Goal: Information Seeking & Learning: Learn about a topic

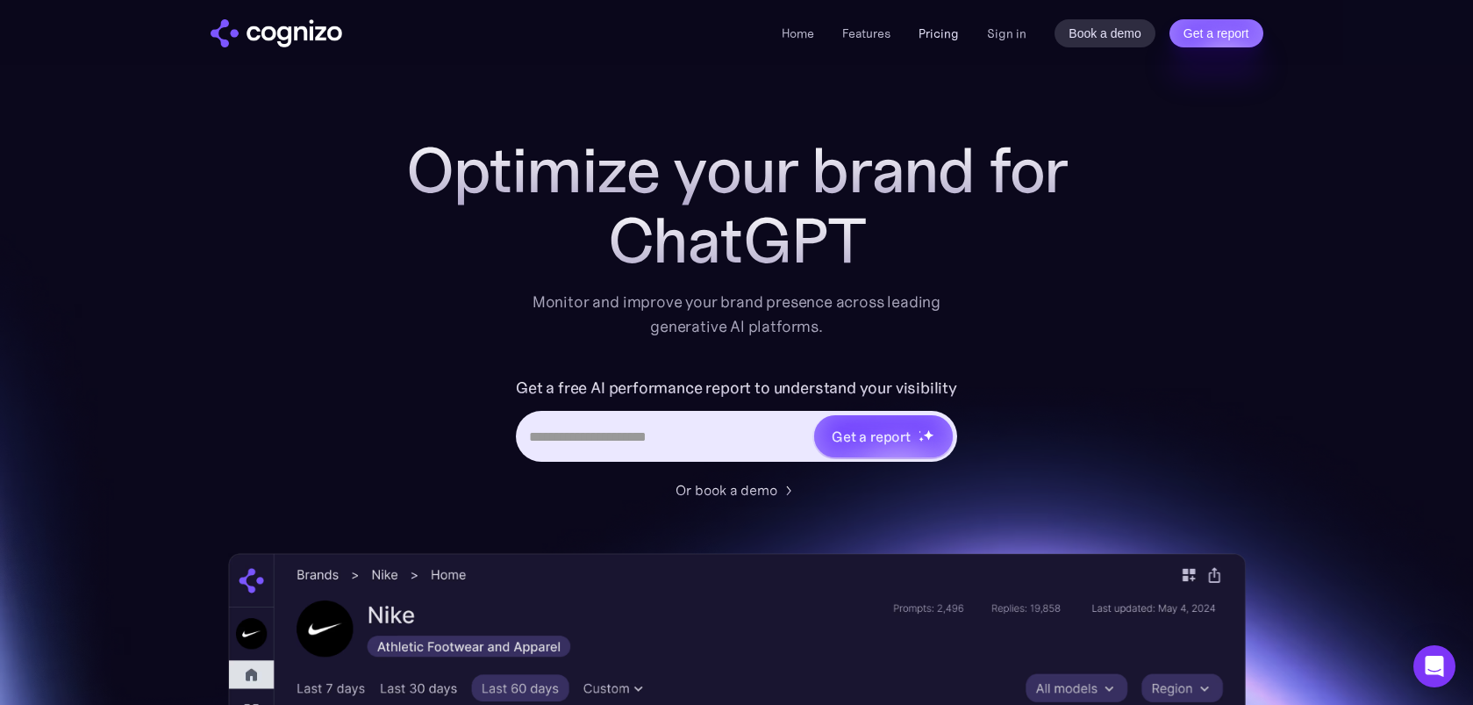
click at [949, 35] on link "Pricing" at bounding box center [939, 33] width 40 height 16
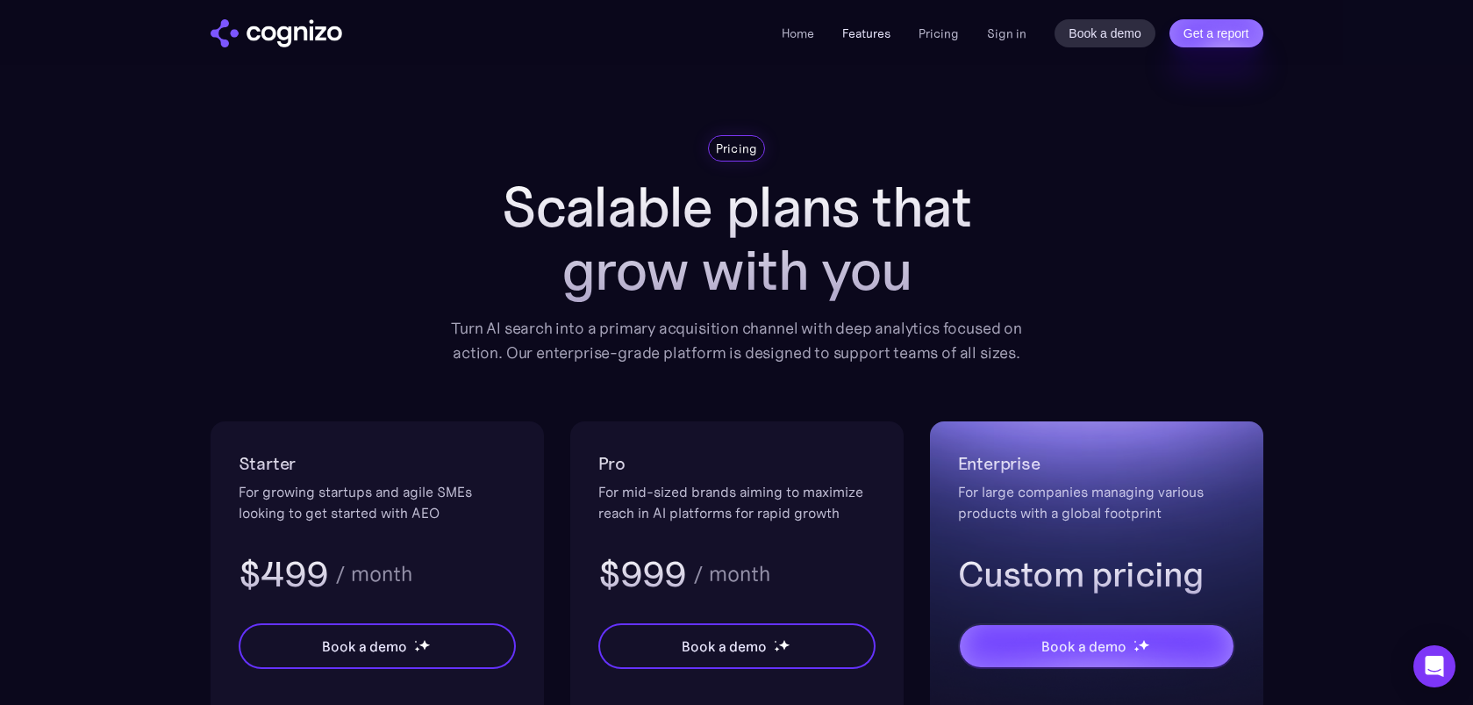
click at [863, 33] on link "Features" at bounding box center [866, 33] width 48 height 16
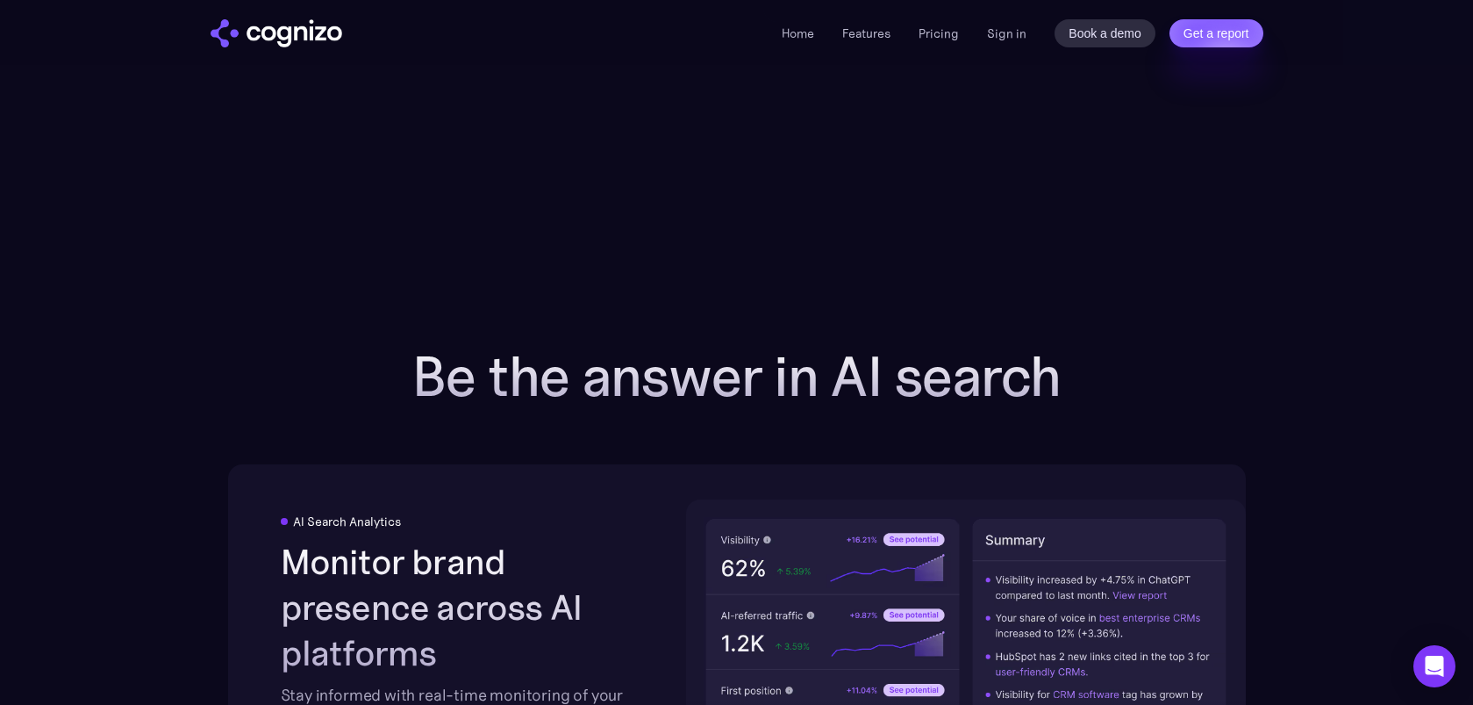
scroll to position [2651, 0]
